Goal: Information Seeking & Learning: Learn about a topic

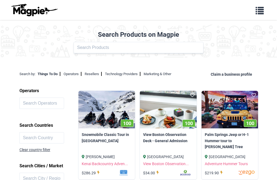
click at [95, 73] on link "Resellers" at bounding box center [93, 74] width 17 height 4
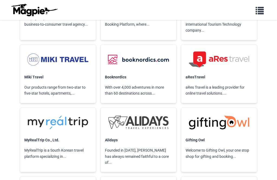
scroll to position [872, 0]
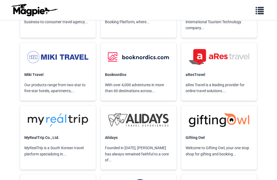
click at [101, 106] on link at bounding box center [139, 120] width 76 height 29
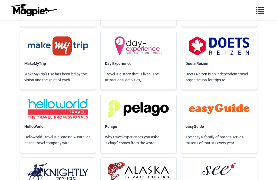
scroll to position [1349, 0]
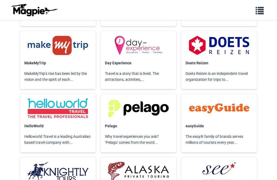
click at [34, 98] on img at bounding box center [57, 108] width 67 height 21
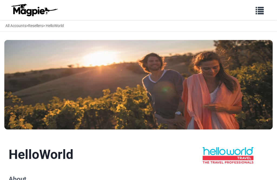
click at [10, 28] on link "All Accounts" at bounding box center [15, 26] width 21 height 4
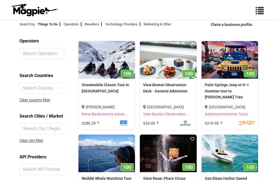
scroll to position [51, 0]
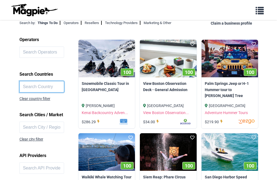
click at [27, 83] on input "text" at bounding box center [42, 86] width 45 height 11
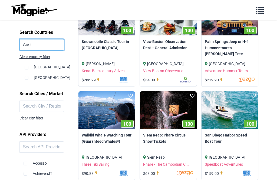
type input "Aust"
click at [38, 70] on label at bounding box center [50, 71] width 50 height 2
click at [25, 70] on label at bounding box center [50, 71] width 50 height 2
click at [25, 67] on input "checkbox" at bounding box center [27, 68] width 4 height 4
checkbox input "true"
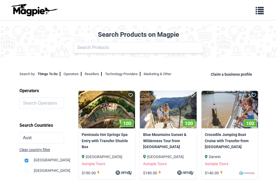
click at [77, 76] on link "Operators" at bounding box center [73, 74] width 18 height 4
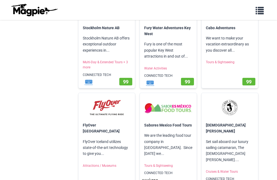
scroll to position [429, 0]
